Goal: Task Accomplishment & Management: Complete application form

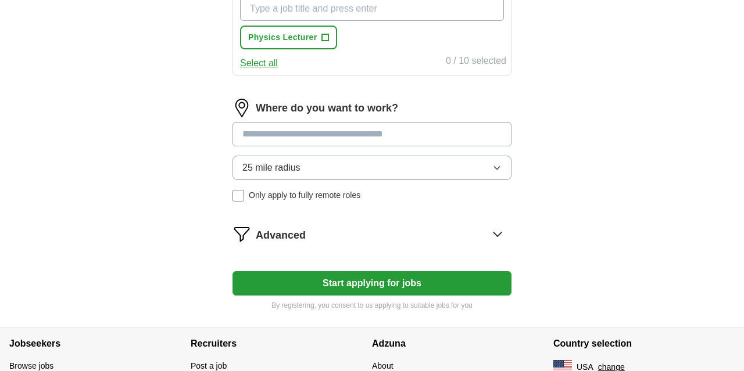
scroll to position [488, 0]
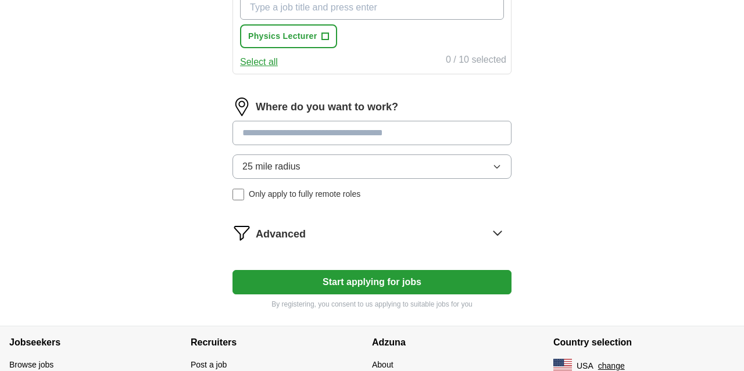
click at [414, 173] on button "25 mile radius" at bounding box center [371, 167] width 279 height 24
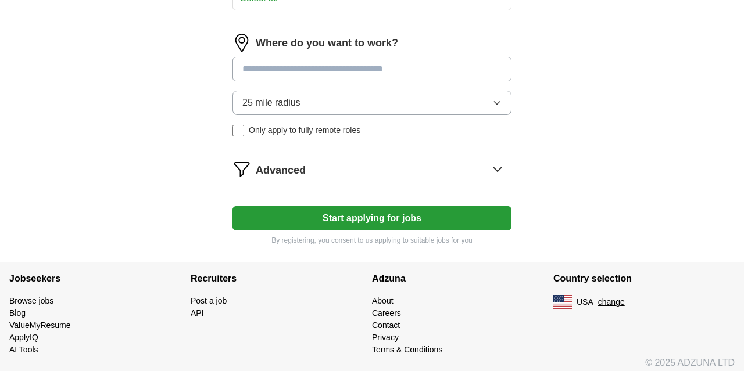
scroll to position [557, 0]
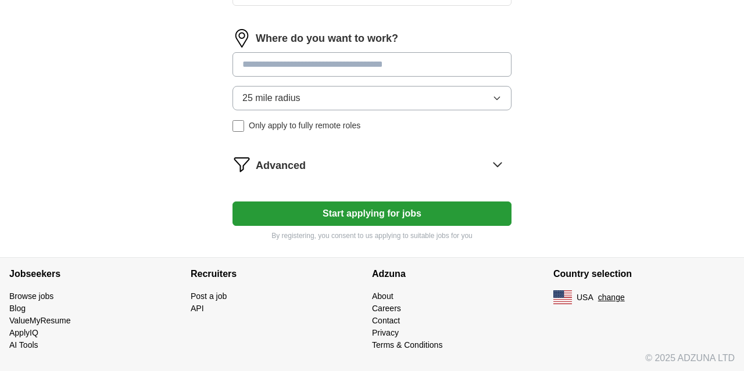
click at [450, 159] on div "Advanced" at bounding box center [384, 164] width 256 height 19
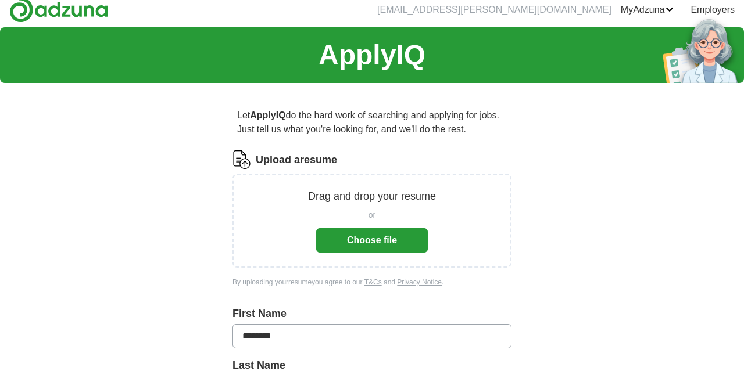
scroll to position [0, 0]
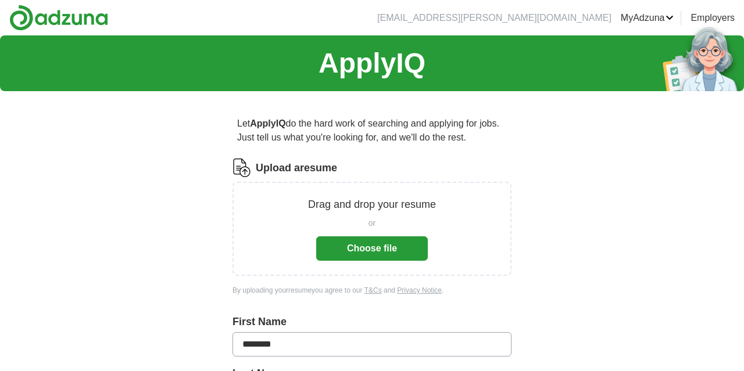
click at [60, 19] on img at bounding box center [58, 18] width 99 height 26
click at [36, 20] on img at bounding box center [58, 18] width 99 height 26
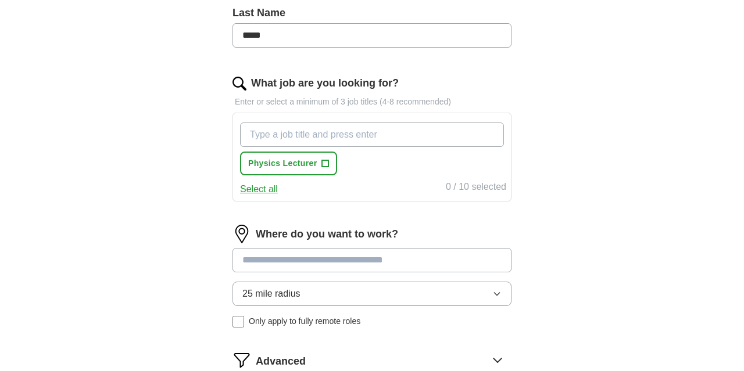
scroll to position [360, 0]
click at [324, 138] on input "What job are you looking for?" at bounding box center [372, 135] width 264 height 24
type input "professor"
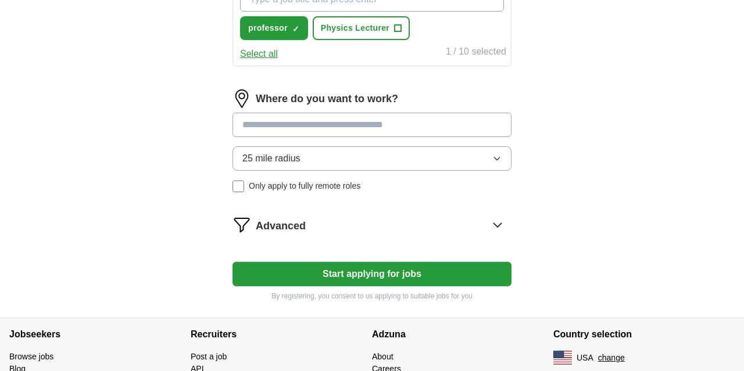
scroll to position [496, 0]
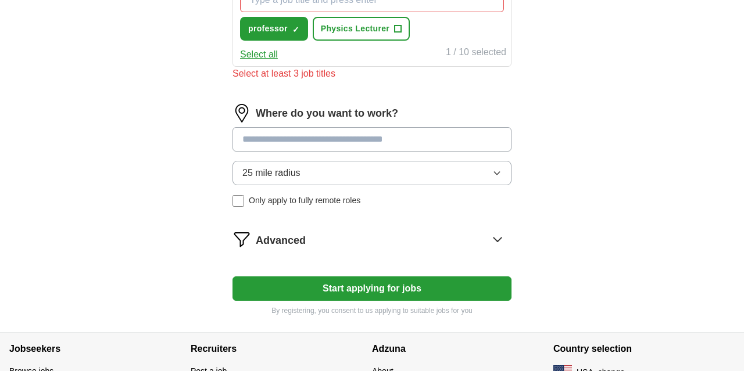
click at [389, 157] on div "Where do you want to work? 25 mile radius Only apply to fully remote roles" at bounding box center [371, 160] width 279 height 112
click at [503, 169] on button "25 mile radius" at bounding box center [371, 173] width 279 height 24
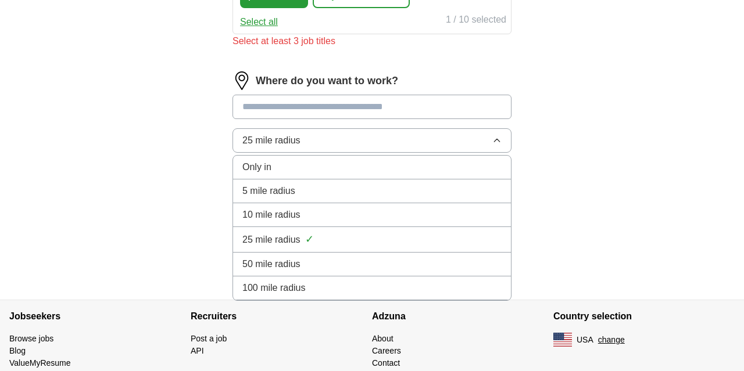
scroll to position [531, 0]
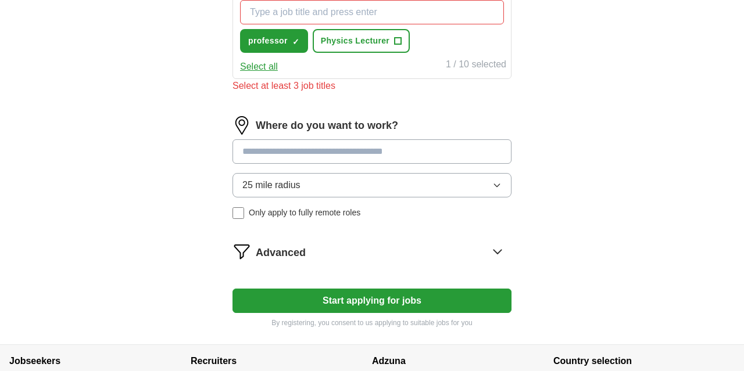
scroll to position [465, 0]
